Goal: Task Accomplishment & Management: Complete application form

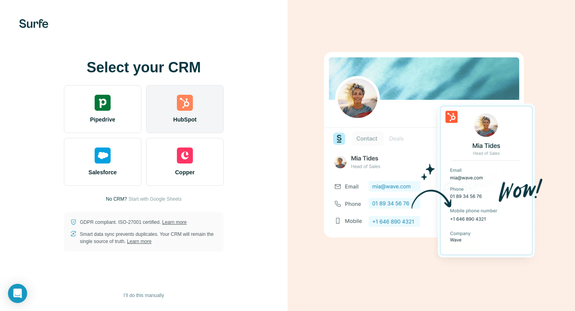
click at [180, 105] on img at bounding box center [185, 103] width 16 height 16
